Goal: Manage account settings

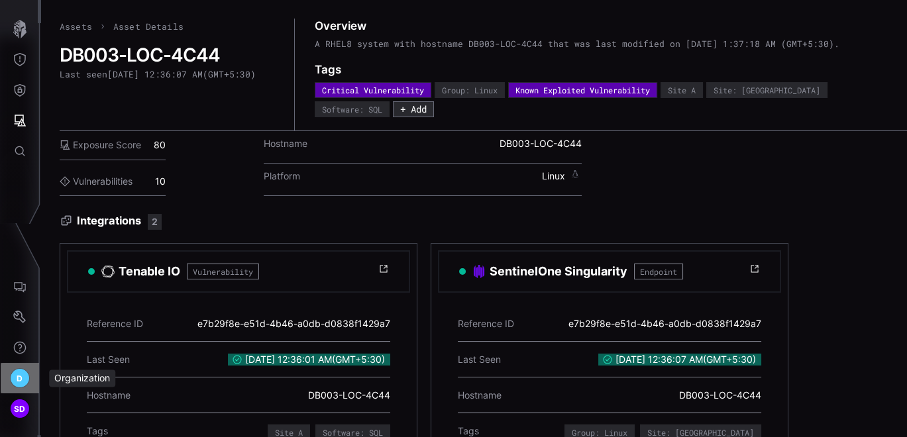
click at [21, 372] on span "D" at bounding box center [20, 379] width 6 height 14
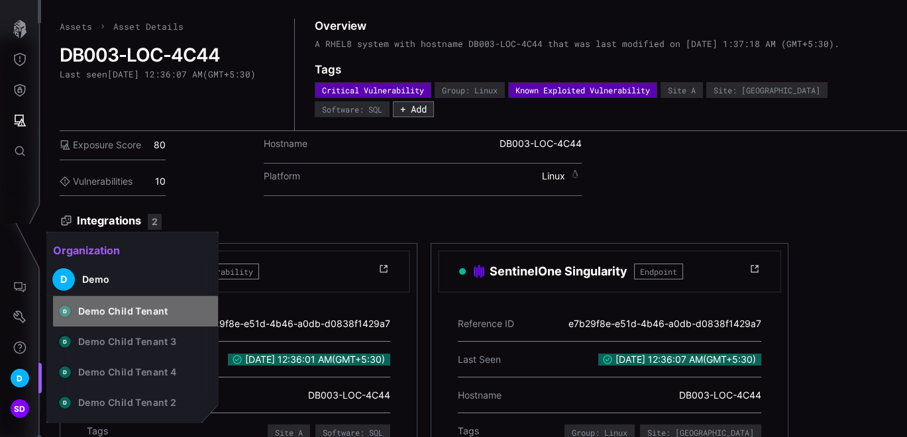
click at [125, 310] on div "Demo Child Tenant" at bounding box center [123, 311] width 90 height 12
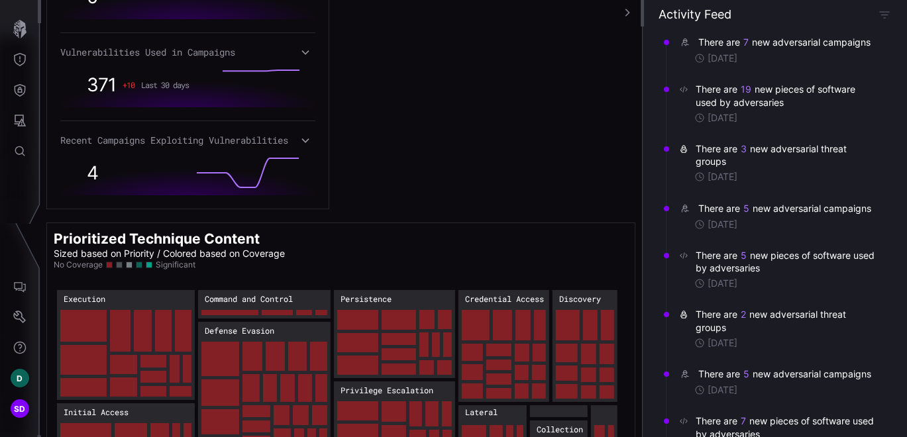
scroll to position [848, 0]
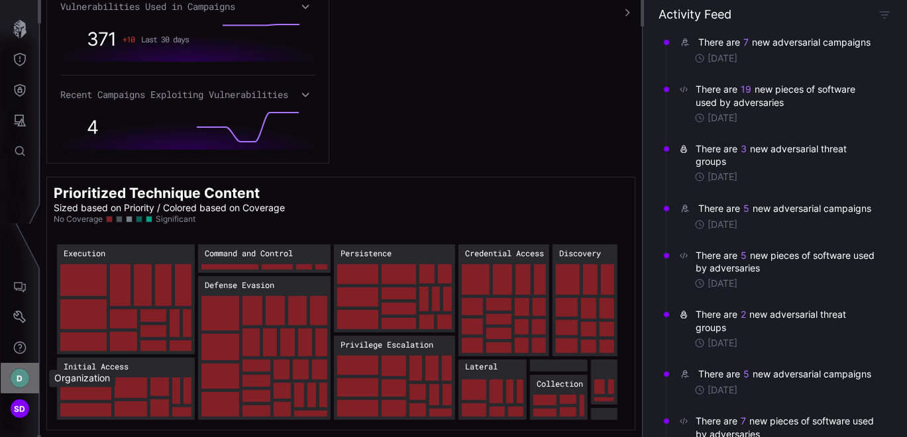
click at [21, 376] on span "D" at bounding box center [20, 379] width 6 height 14
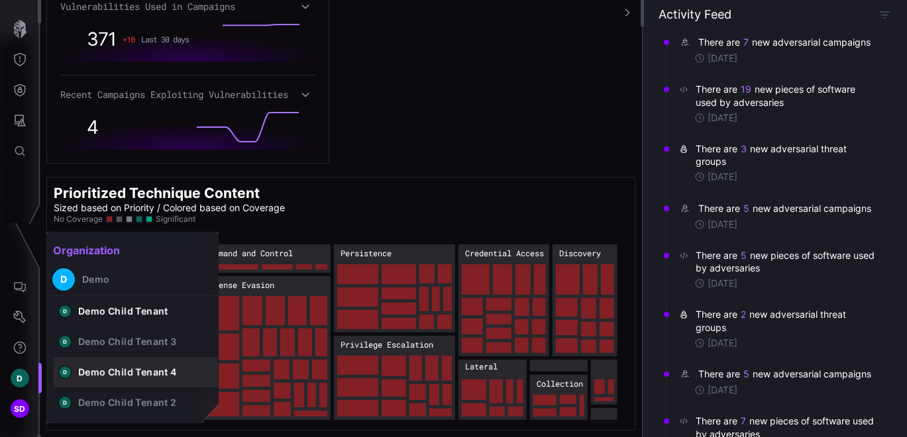
click at [130, 370] on div "Demo Child Tenant 4" at bounding box center [127, 372] width 99 height 12
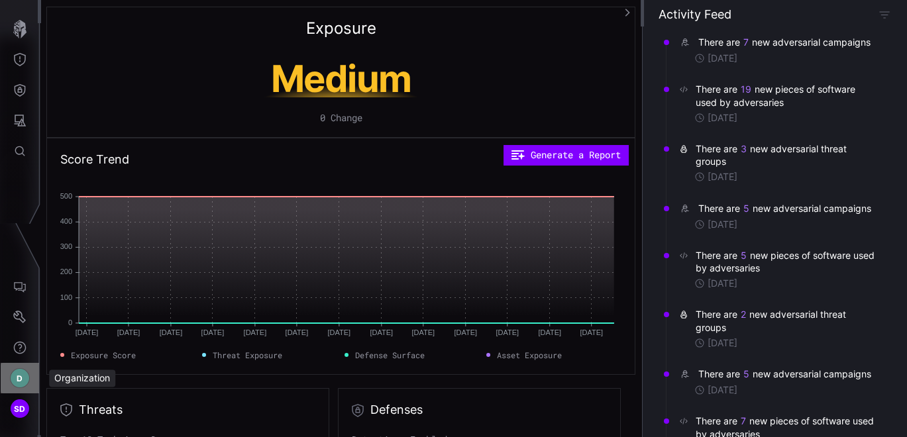
click at [22, 373] on span "D" at bounding box center [20, 379] width 6 height 14
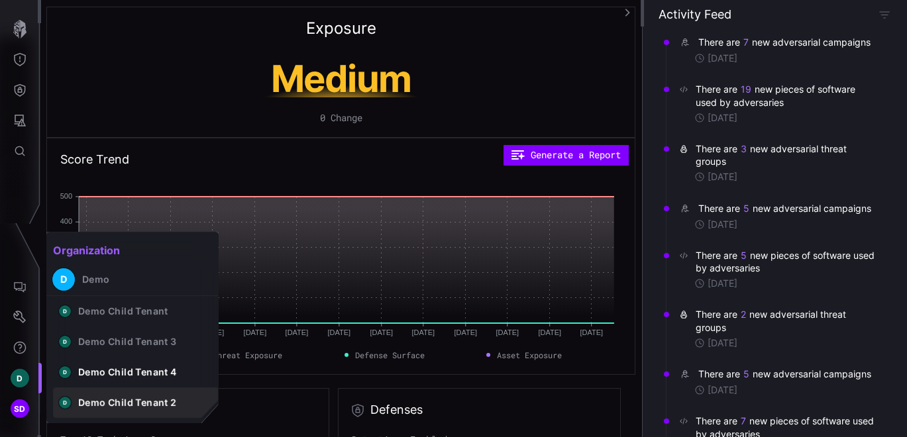
click at [99, 395] on button "D Demo Child Tenant 2" at bounding box center [136, 402] width 166 height 30
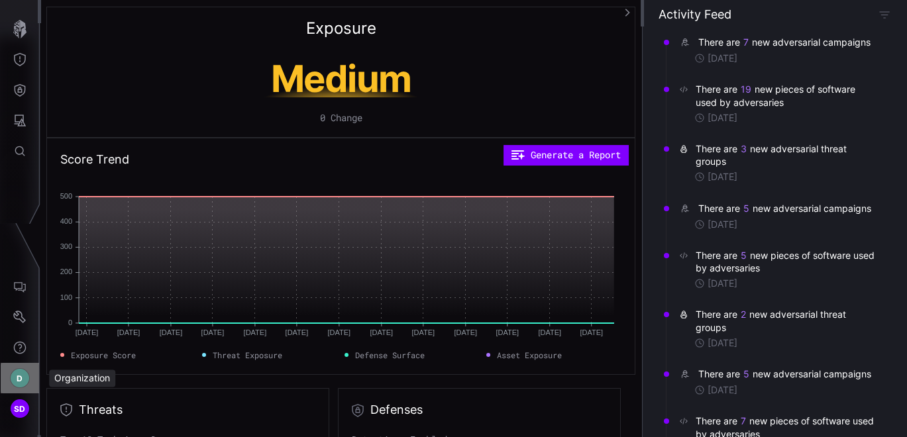
click at [19, 378] on span "D" at bounding box center [20, 379] width 6 height 14
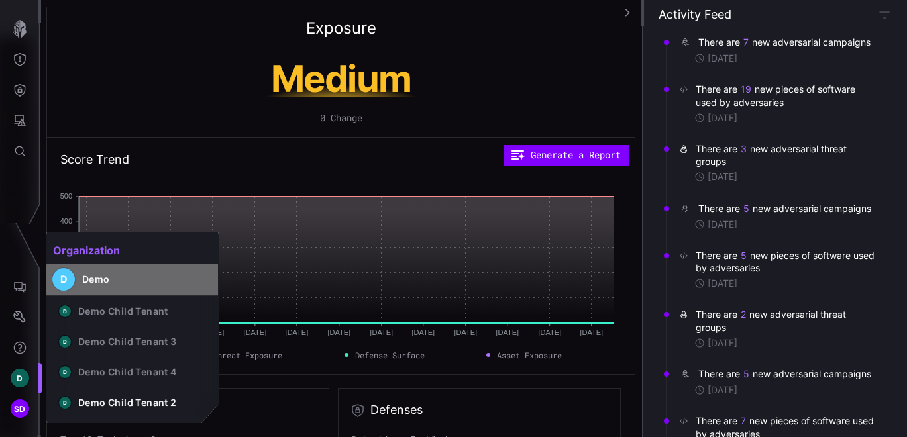
click at [81, 279] on button "D Demo" at bounding box center [132, 280] width 172 height 32
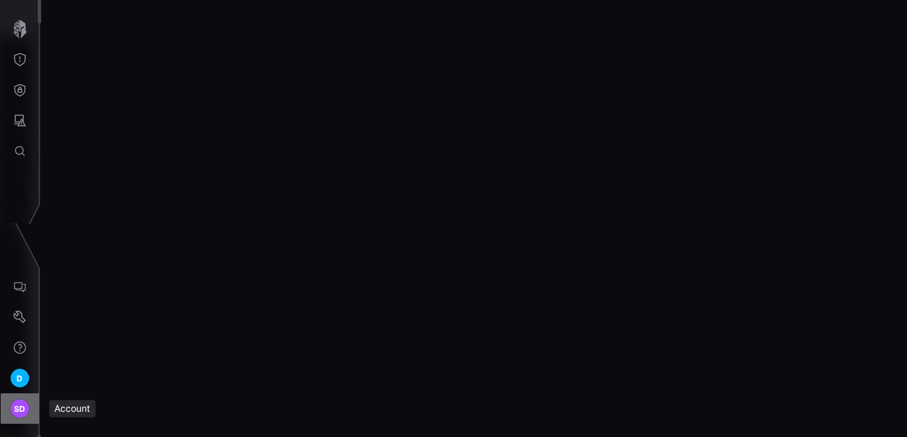
click at [21, 409] on span "SD" at bounding box center [20, 409] width 12 height 14
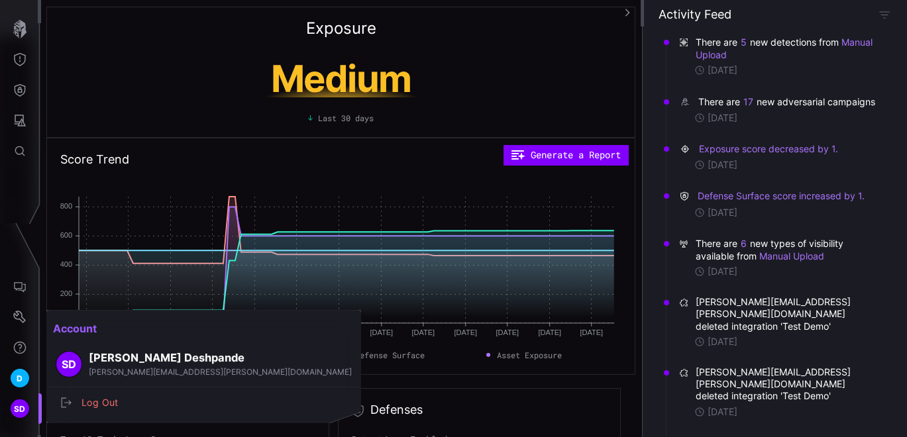
click at [17, 311] on div at bounding box center [453, 218] width 907 height 437
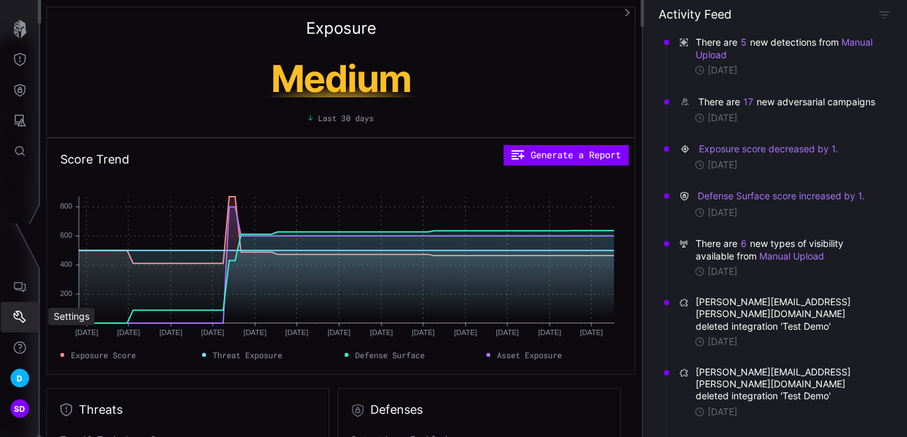
click at [17, 311] on icon "Settings" at bounding box center [19, 317] width 13 height 13
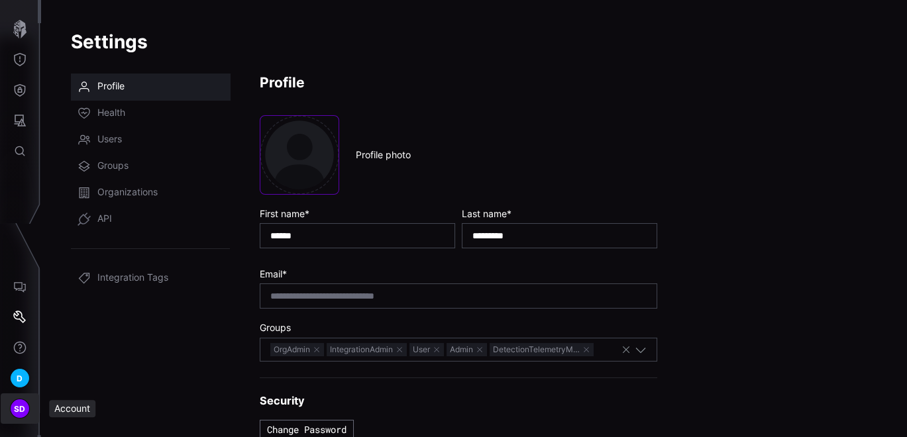
click at [11, 407] on div "SD" at bounding box center [20, 409] width 20 height 20
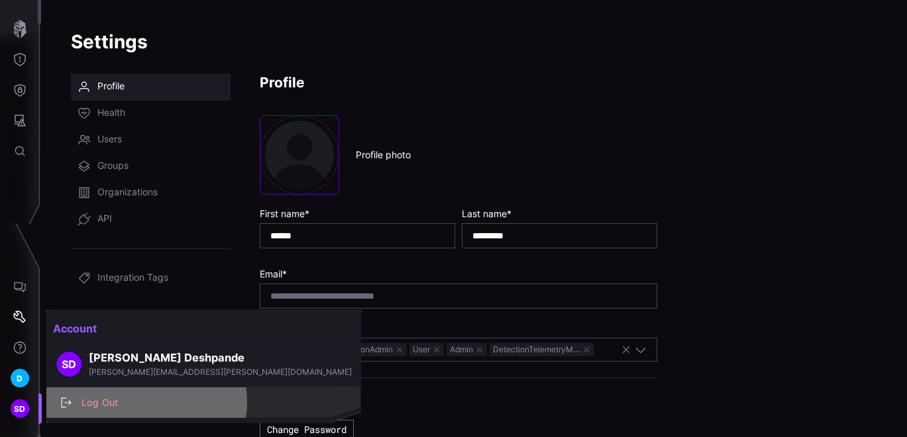
click at [146, 402] on div "Log Out" at bounding box center [211, 403] width 272 height 17
